Goal: Information Seeking & Learning: Learn about a topic

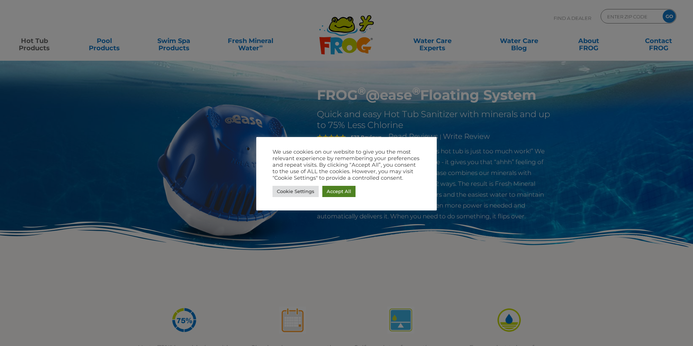
click at [345, 192] on link "Accept All" at bounding box center [339, 191] width 33 height 11
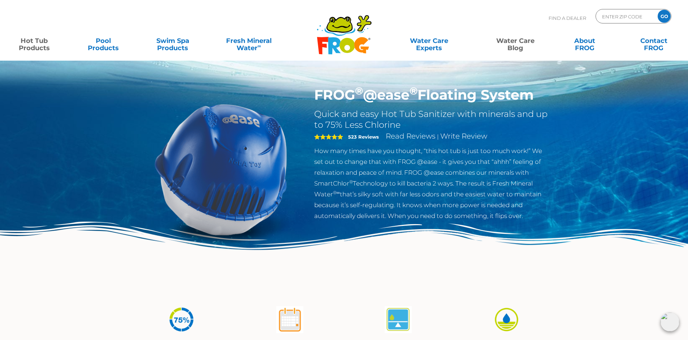
click at [523, 46] on link "Water Care Blog" at bounding box center [515, 41] width 54 height 14
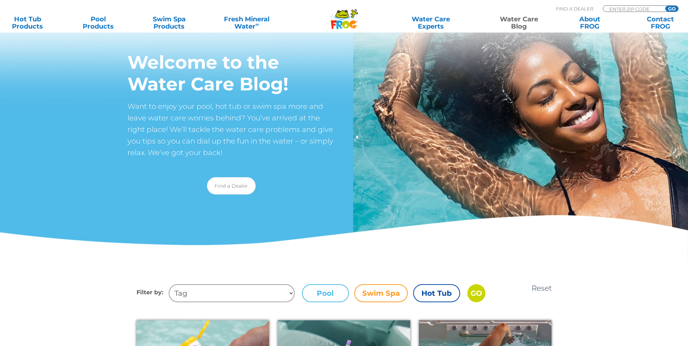
scroll to position [72, 0]
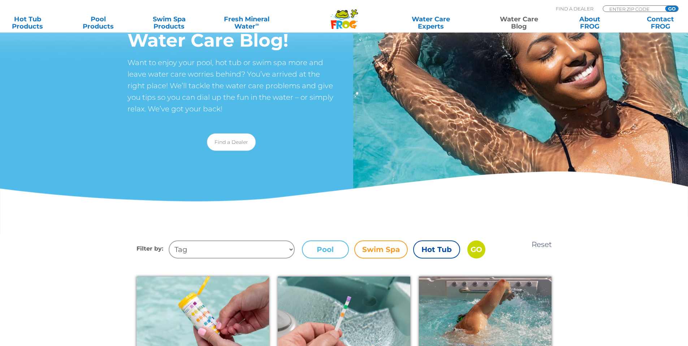
drag, startPoint x: 391, startPoint y: 120, endPoint x: 597, endPoint y: 92, distance: 208.1
click at [597, 92] on div "Welcome to the Water Care Blog! Want to enjoy your pool, hot tub or swim spa mo…" at bounding box center [344, 81] width 688 height 307
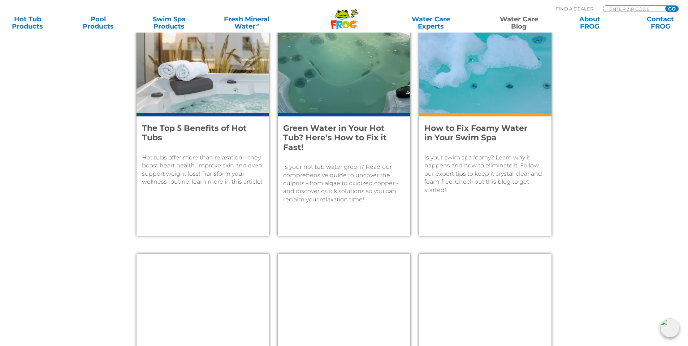
scroll to position [795, 0]
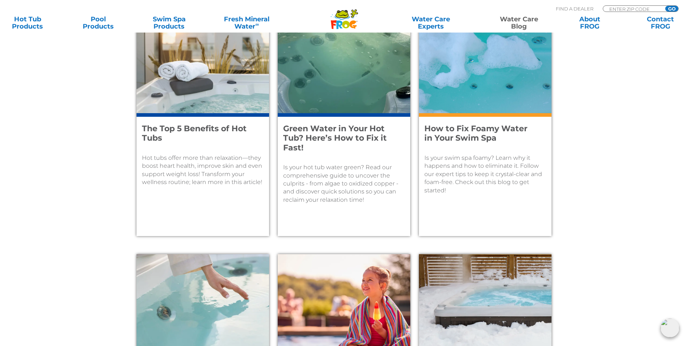
click at [500, 144] on div "How to Fix Foamy Water in Your Swim Spa Is your swim spa foamy? Learn why it ha…" at bounding box center [485, 174] width 133 height 123
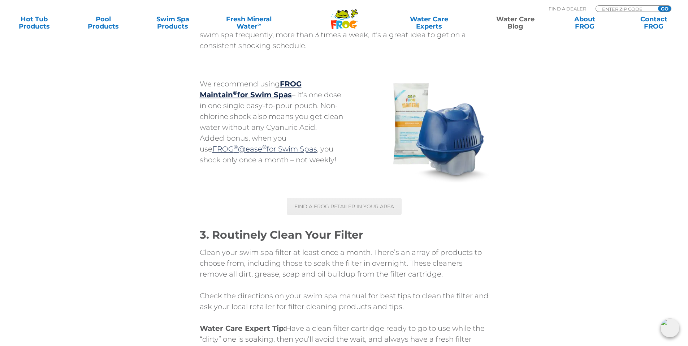
scroll to position [3359, 0]
